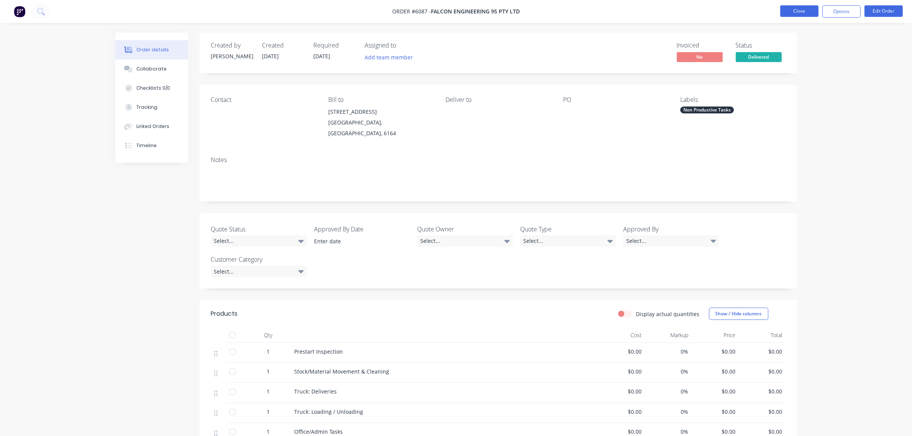
click at [799, 15] on button "Close" at bounding box center [799, 10] width 38 height 11
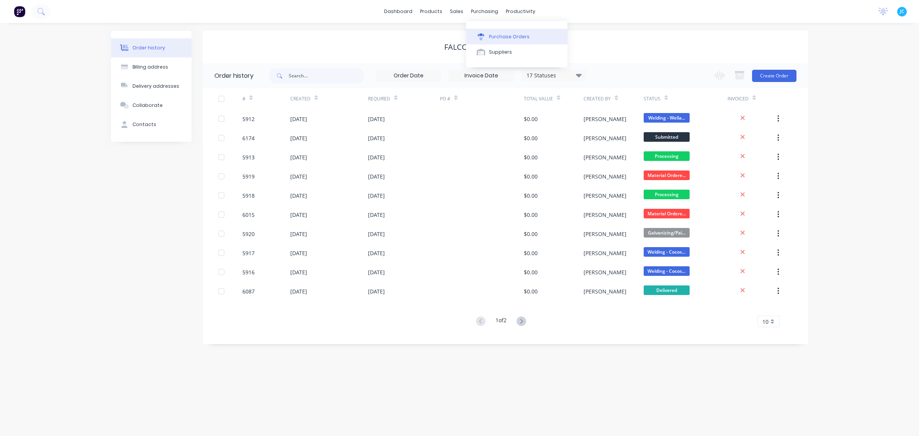
click at [493, 35] on div "Purchase Orders" at bounding box center [509, 36] width 41 height 7
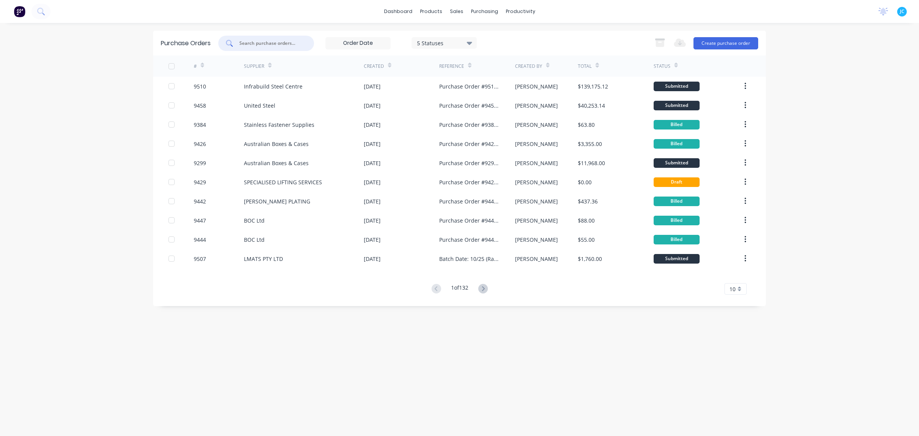
click at [268, 41] on input "text" at bounding box center [271, 43] width 64 height 8
type input "6174"
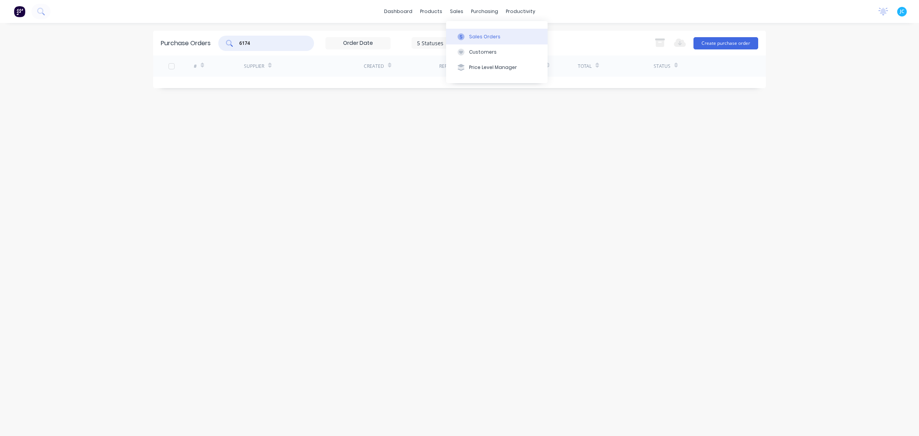
click at [466, 35] on div at bounding box center [460, 36] width 11 height 7
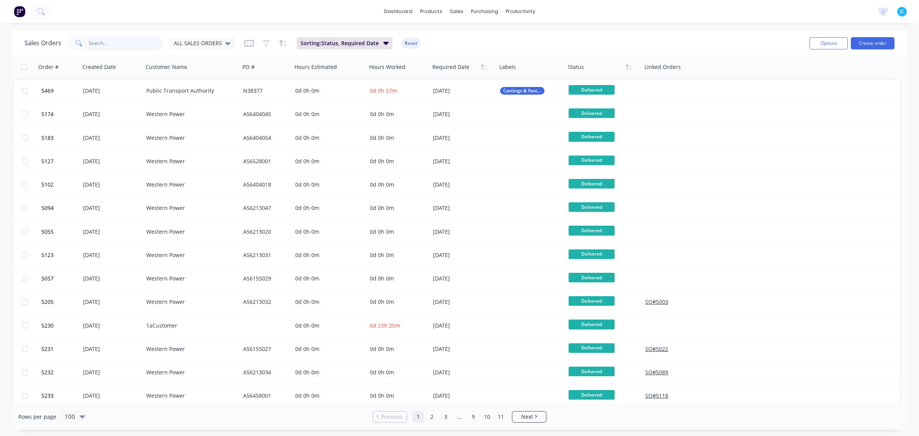
click at [95, 44] on input "text" at bounding box center [126, 43] width 75 height 15
type input "6174"
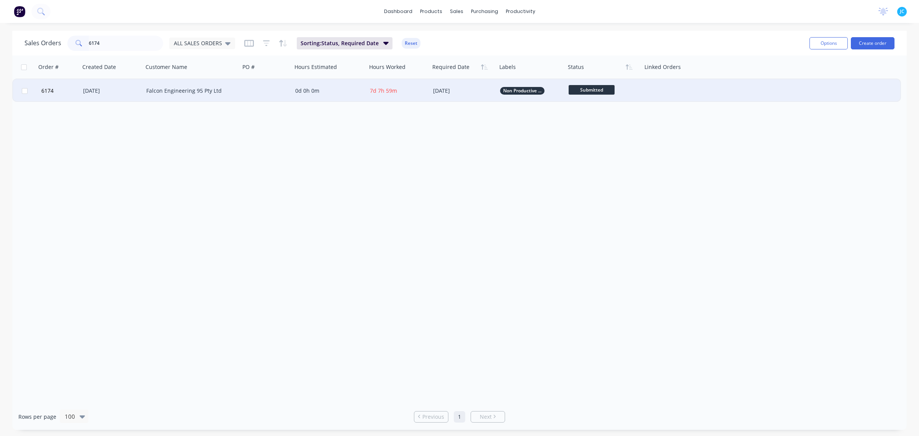
click at [121, 86] on div "[DATE]" at bounding box center [111, 90] width 63 height 23
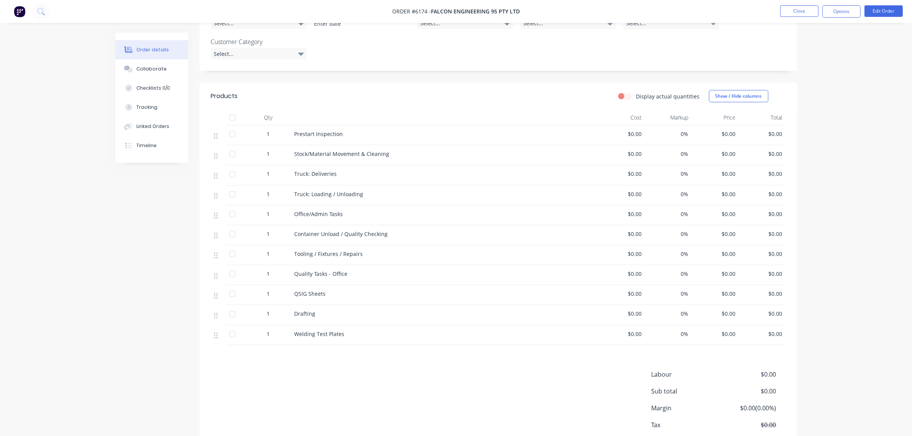
scroll to position [260, 0]
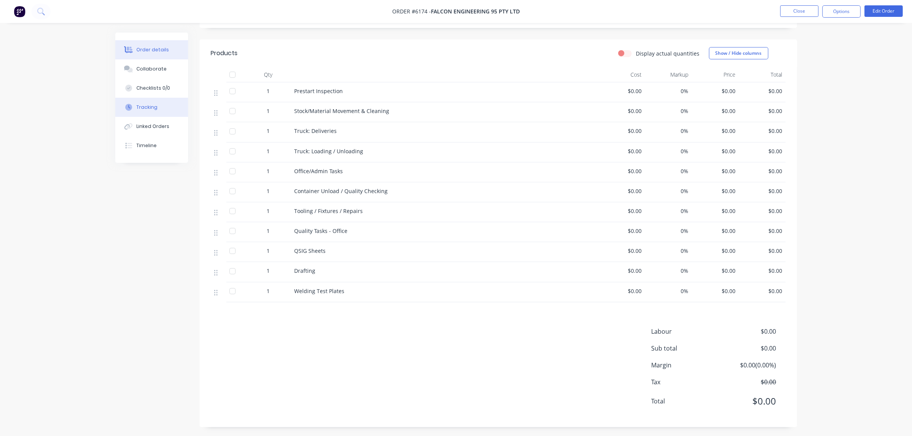
click at [146, 108] on div "Tracking" at bounding box center [146, 107] width 21 height 7
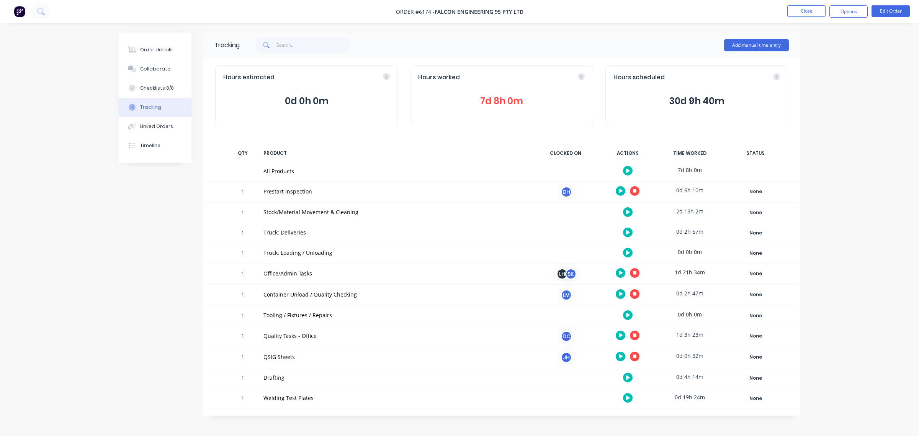
click at [619, 332] on button at bounding box center [621, 335] width 10 height 10
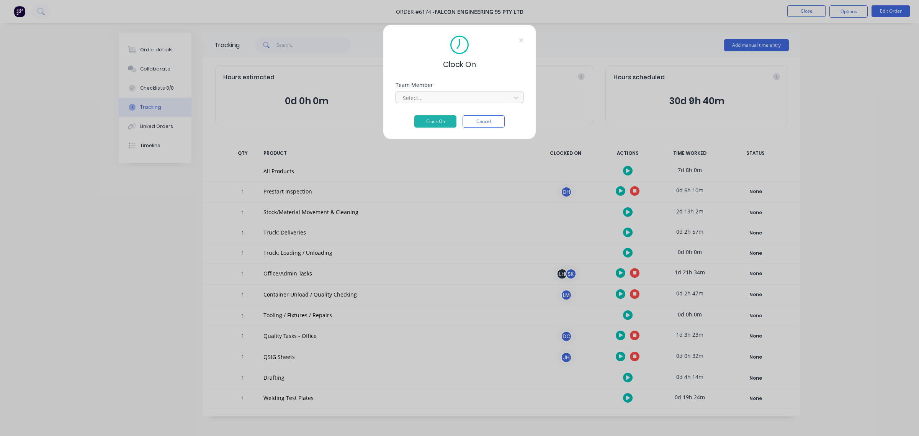
click at [423, 95] on div at bounding box center [454, 98] width 105 height 10
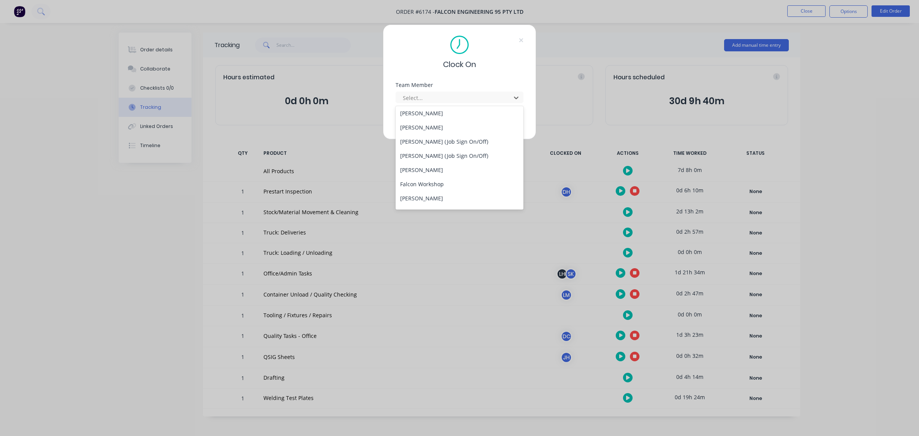
scroll to position [239, 0]
click at [425, 190] on div "[PERSON_NAME]" at bounding box center [460, 187] width 128 height 14
click at [451, 97] on div at bounding box center [454, 98] width 105 height 10
click at [457, 157] on div "[PERSON_NAME] (Quality)" at bounding box center [460, 153] width 128 height 14
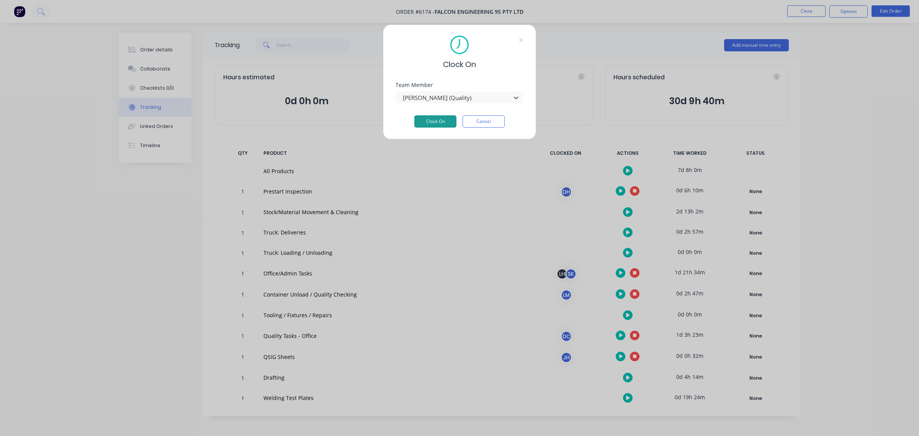
click at [450, 124] on button "Clock On" at bounding box center [435, 121] width 42 height 12
